Goal: Task Accomplishment & Management: Manage account settings

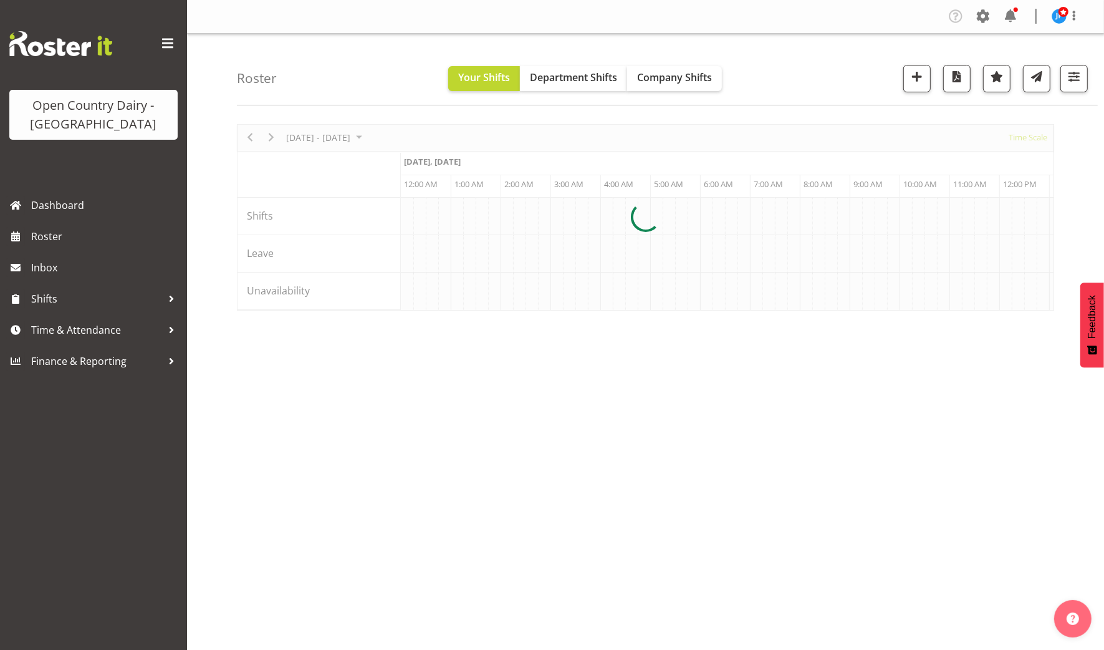
scroll to position [0, 1197]
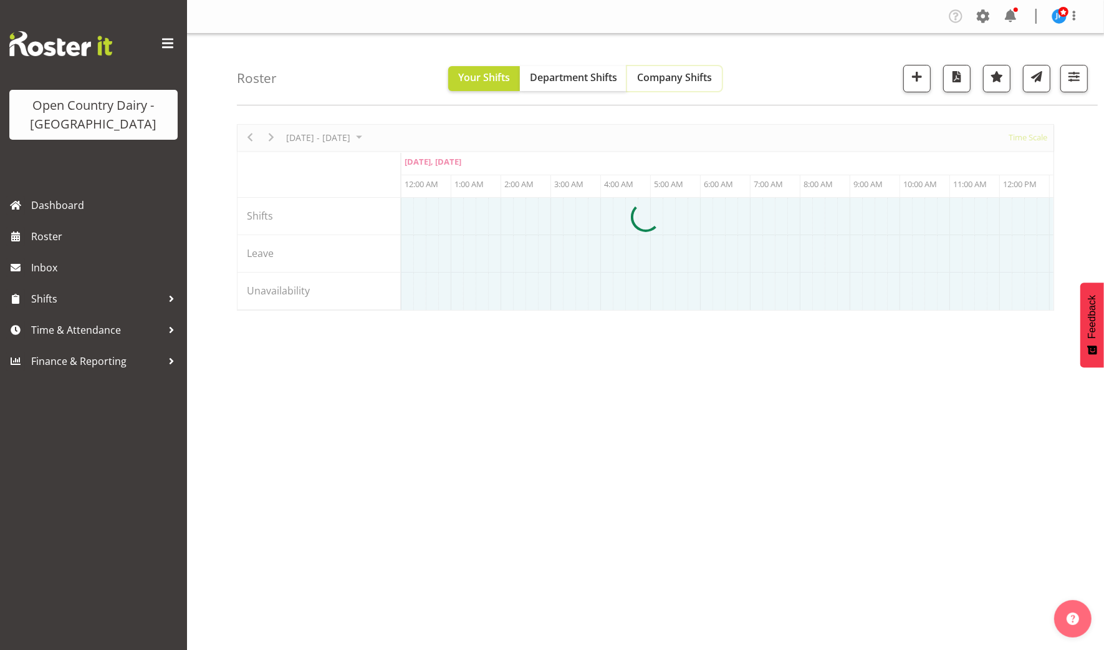
click at [671, 72] on span "Company Shifts" at bounding box center [674, 77] width 75 height 14
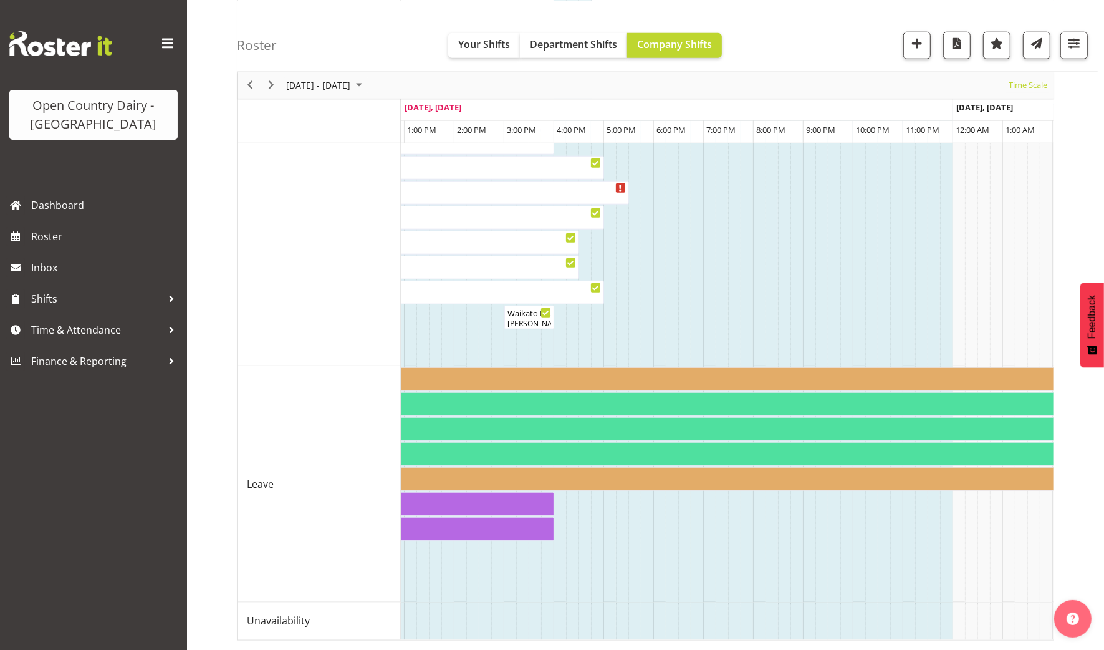
scroll to position [0, 1884]
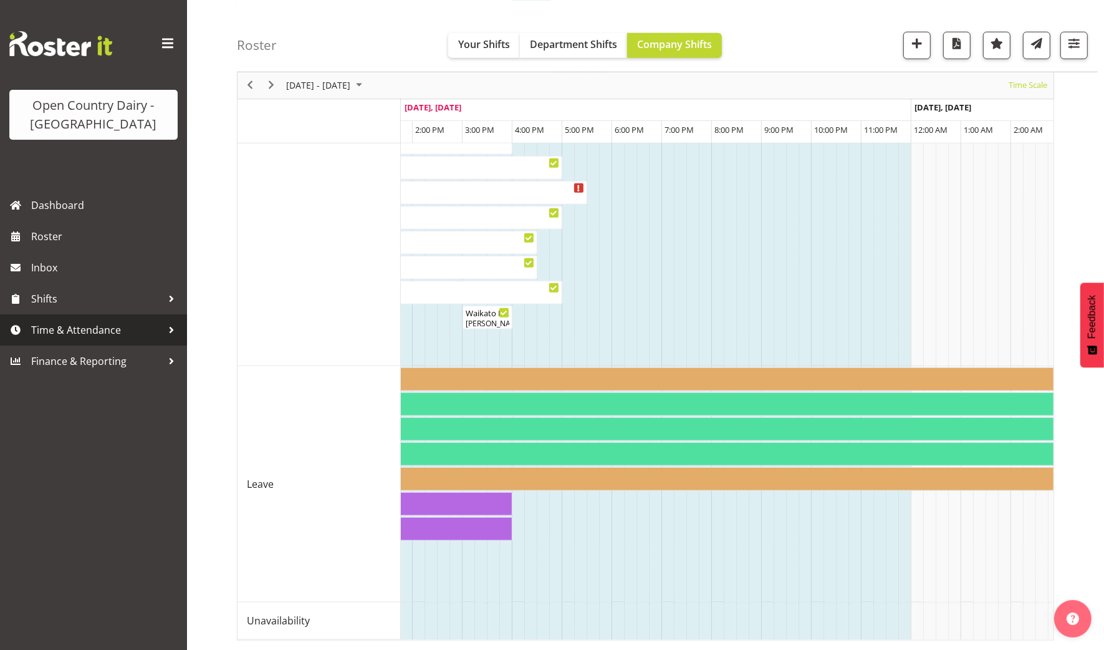
click at [171, 332] on div at bounding box center [171, 329] width 19 height 19
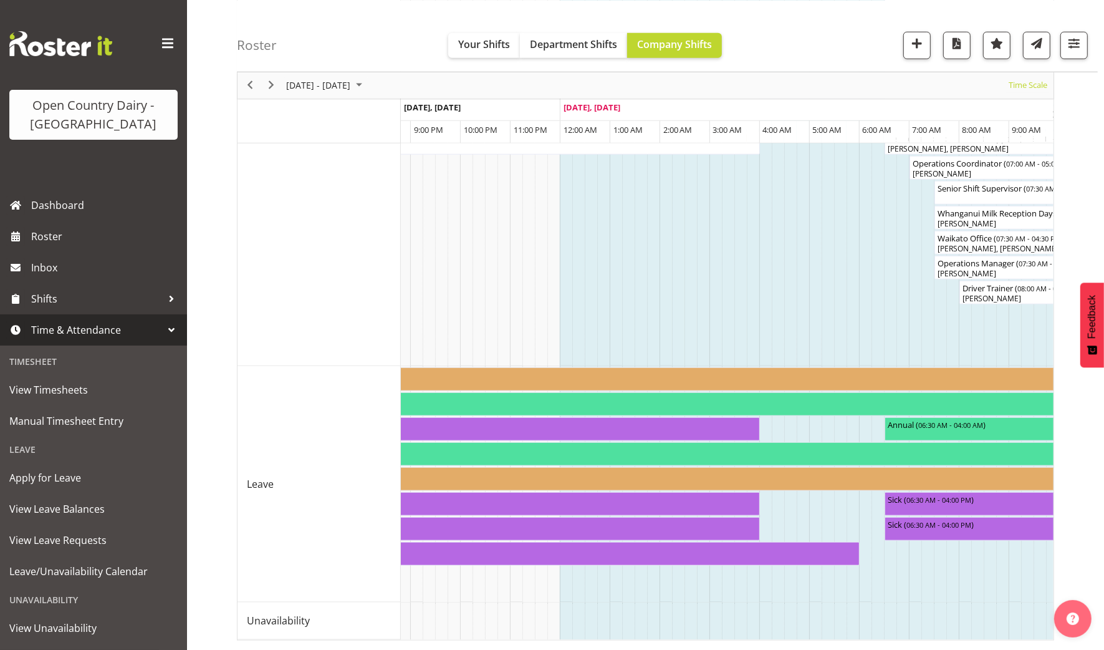
scroll to position [0, 0]
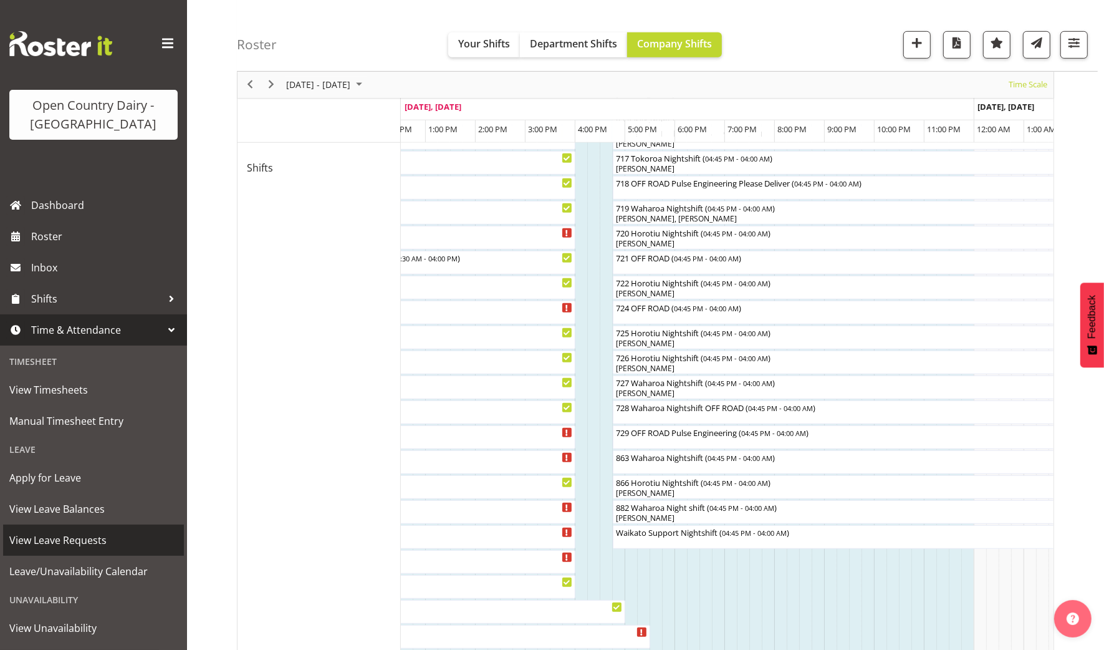
click at [70, 539] on span "View Leave Requests" at bounding box center [93, 539] width 168 height 19
